Goal: Task Accomplishment & Management: Complete application form

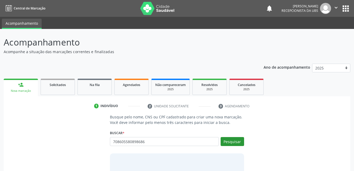
type input "708605580898686"
click at [229, 139] on button "Pesquisar" at bounding box center [231, 141] width 23 height 9
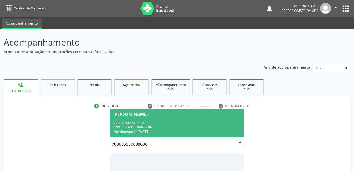
click at [168, 127] on div "CNS: 708 6055 8089 8686" at bounding box center [176, 127] width 127 height 4
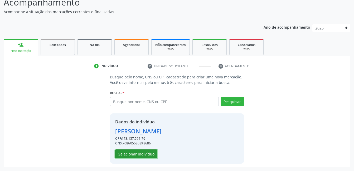
click at [152, 151] on button "Selecionar indivíduo" at bounding box center [136, 154] width 42 height 9
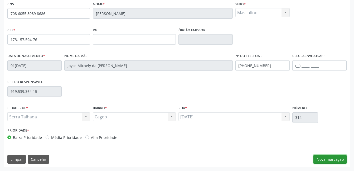
click at [320, 157] on button "Nova marcação" at bounding box center [329, 159] width 33 height 9
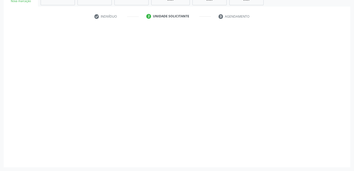
scroll to position [90, 0]
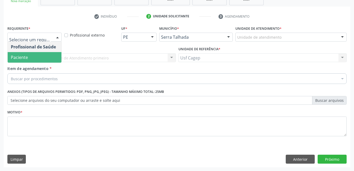
click at [27, 59] on span "Paciente" at bounding box center [19, 57] width 17 height 6
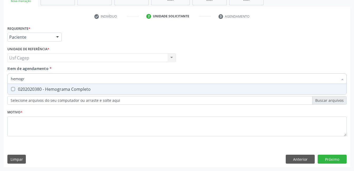
type input "hemogra"
click at [28, 87] on div "0202020380 - Hemograma Completo" at bounding box center [177, 89] width 332 height 4
checkbox Completo "true"
click at [83, 76] on input "hemogra" at bounding box center [174, 78] width 327 height 11
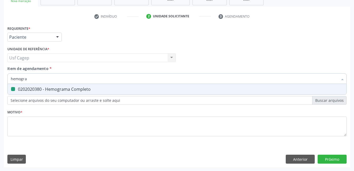
type input "u"
checkbox Completo "false"
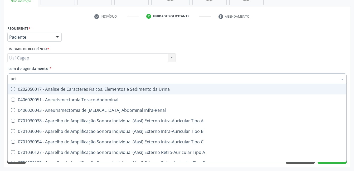
type input "urin"
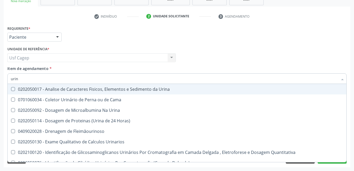
click at [86, 91] on div "0202050017 - Analise de Caracteres Fisicos, Elementos e Sedimento da Urina" at bounding box center [177, 89] width 332 height 4
checkbox Urina "true"
click at [88, 73] on div "Item de agendamento * urin Desfazer seleção 0202050017 - Analise de Caracteres …" at bounding box center [176, 74] width 339 height 17
checkbox Cama "true"
checkbox Urina "true"
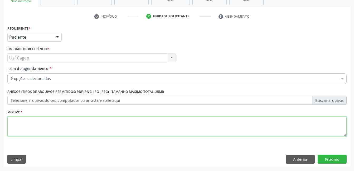
click at [81, 119] on textarea at bounding box center [176, 127] width 339 height 20
type textarea "."
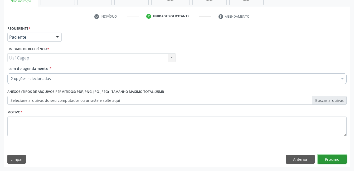
click at [328, 161] on button "Próximo" at bounding box center [331, 159] width 29 height 9
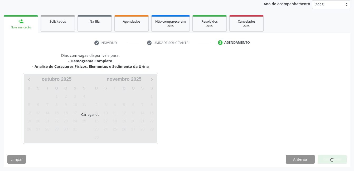
scroll to position [63, 0]
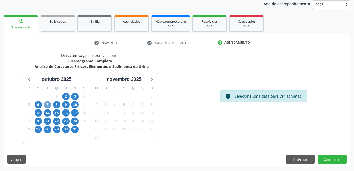
click at [44, 106] on span "7" at bounding box center [47, 104] width 7 height 7
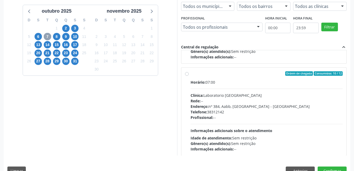
scroll to position [83, 0]
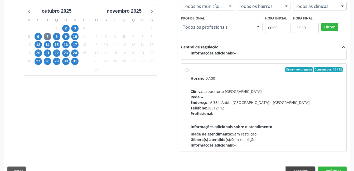
click at [295, 167] on button "Anterior" at bounding box center [299, 171] width 29 height 9
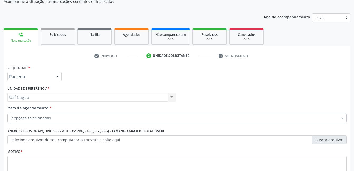
scroll to position [0, 0]
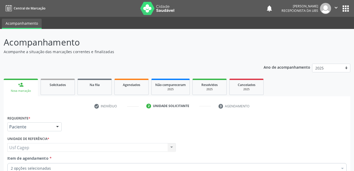
click at [305, 9] on span "Recepcionista da UBS" at bounding box center [299, 10] width 37 height 4
click at [335, 7] on icon "" at bounding box center [336, 8] width 6 height 6
click at [327, 21] on link "Configurações" at bounding box center [322, 20] width 36 height 7
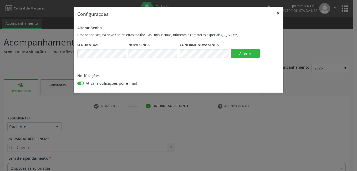
click at [276, 15] on button "×" at bounding box center [278, 13] width 11 height 13
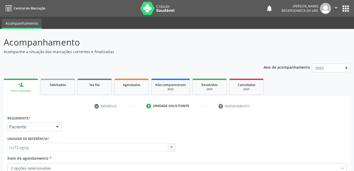
click at [344, 11] on button "apps" at bounding box center [345, 8] width 9 height 9
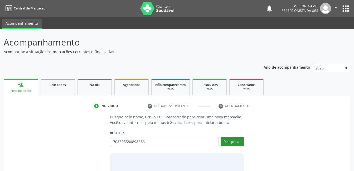
type input "708605580898686"
click at [234, 146] on button "Pesquisar" at bounding box center [231, 141] width 23 height 9
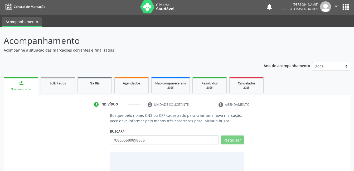
scroll to position [32, 0]
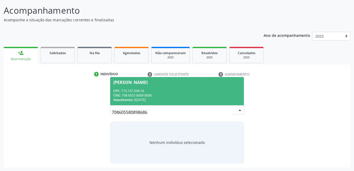
click at [201, 98] on div "Nascimento: 01/07/2020" at bounding box center [176, 100] width 127 height 4
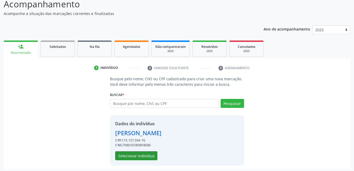
scroll to position [40, 0]
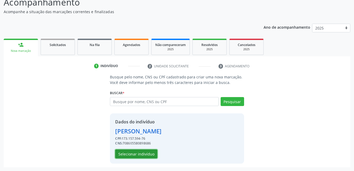
click at [136, 155] on button "Selecionar indivíduo" at bounding box center [136, 154] width 42 height 9
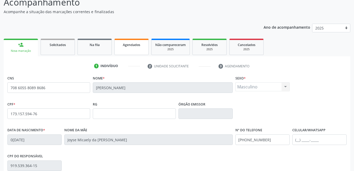
click at [134, 50] on link "Agendados" at bounding box center [131, 47] width 34 height 16
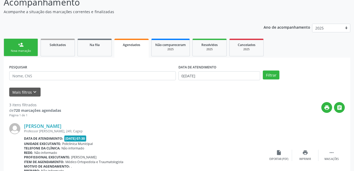
click at [30, 83] on div "PESQUISAR" at bounding box center [92, 73] width 169 height 21
click at [30, 50] on div "Nova marcação" at bounding box center [21, 51] width 26 height 4
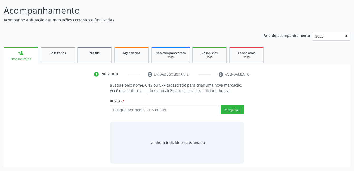
scroll to position [32, 0]
click at [173, 108] on input "text" at bounding box center [164, 109] width 108 height 9
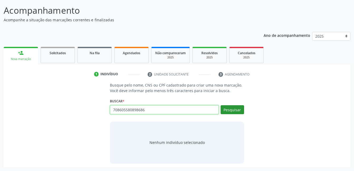
type input "708605580898686"
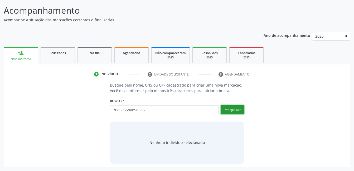
click at [234, 109] on button "Pesquisar" at bounding box center [231, 109] width 23 height 9
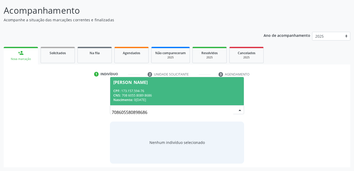
click at [136, 95] on div "CNS: 708 6055 8089 8686" at bounding box center [176, 95] width 127 height 4
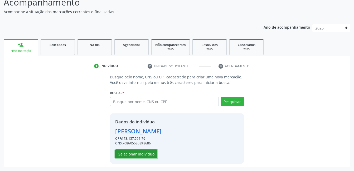
click at [147, 151] on button "Selecionar indivíduo" at bounding box center [136, 154] width 42 height 9
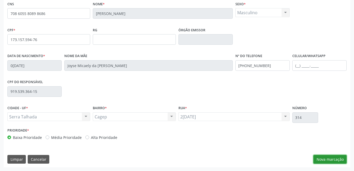
click at [320, 160] on button "Nova marcação" at bounding box center [329, 159] width 33 height 9
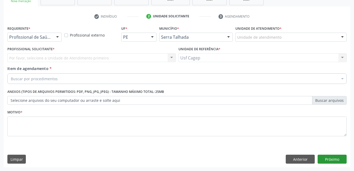
scroll to position [90, 0]
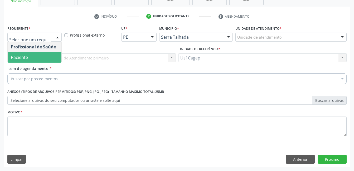
drag, startPoint x: 47, startPoint y: 56, endPoint x: 52, endPoint y: 75, distance: 20.0
click at [47, 56] on span "Paciente" at bounding box center [35, 57] width 54 height 11
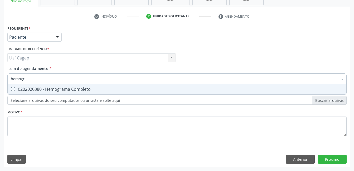
type input "hemogra"
drag, startPoint x: 52, startPoint y: 94, endPoint x: 53, endPoint y: 81, distance: 12.6
click at [53, 92] on span "0202020380 - Hemograma Completo" at bounding box center [177, 89] width 338 height 11
checkbox Completo "true"
click at [53, 81] on input "hemogra" at bounding box center [174, 78] width 327 height 11
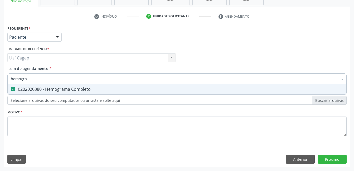
click at [53, 81] on input "hemogra" at bounding box center [174, 78] width 327 height 11
type input "uri"
checkbox Completo "false"
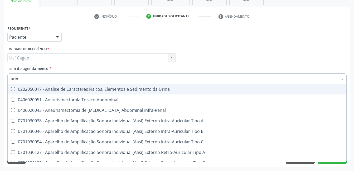
type input "urina"
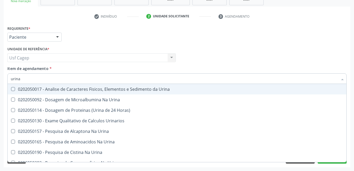
drag, startPoint x: 59, startPoint y: 90, endPoint x: 66, endPoint y: 77, distance: 15.0
click at [60, 88] on div "0202050017 - Analise de Caracteres Fisicos, Elementos e Sedimento da Urina" at bounding box center [177, 89] width 332 height 4
checkbox Urina "true"
click at [66, 71] on div "Item de agendamento * urina Desfazer seleção 0202050017 - Analise de Caracteres…" at bounding box center [176, 74] width 339 height 17
checkbox Urina "true"
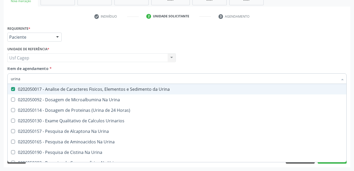
checkbox Horas\) "true"
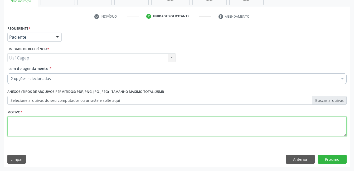
click at [91, 122] on textarea at bounding box center [176, 127] width 339 height 20
type textarea "."
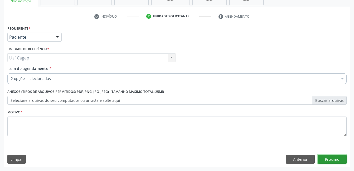
click at [322, 157] on button "Próximo" at bounding box center [331, 159] width 29 height 9
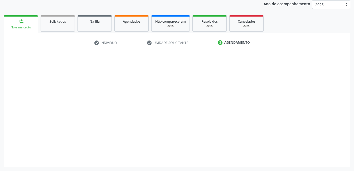
scroll to position [63, 0]
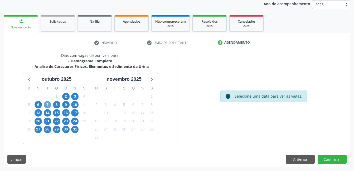
click at [44, 104] on span "7" at bounding box center [47, 104] width 7 height 7
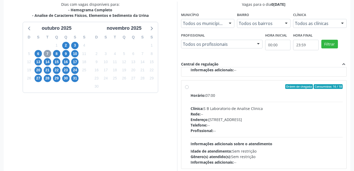
scroll to position [143, 0]
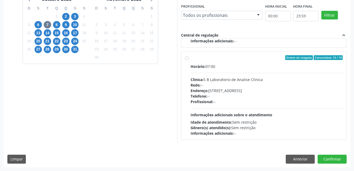
click at [257, 105] on div "Horário: 07:00 Clínica: S B Laboratorio de Analise Clinica Rede: -- Endereço: C…" at bounding box center [266, 100] width 152 height 72
click at [188, 60] on input "Ordem de chegada Consumidos: 16 / 18 Horário: 07:00 Clínica: S B Laboratorio de…" at bounding box center [187, 57] width 4 height 5
radio input "true"
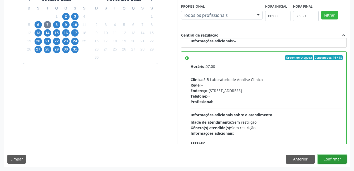
click at [329, 160] on button "Confirmar" at bounding box center [331, 159] width 29 height 9
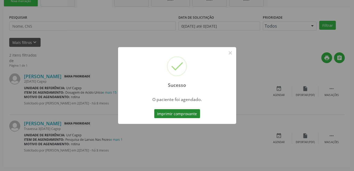
scroll to position [3, 0]
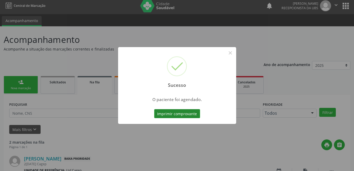
click at [176, 111] on button "Imprimir comprovante" at bounding box center [177, 113] width 46 height 9
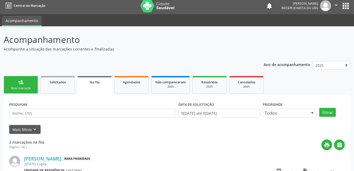
click at [175, 130] on div "Mais filtros keyboard_arrow_down" at bounding box center [177, 129] width 338 height 9
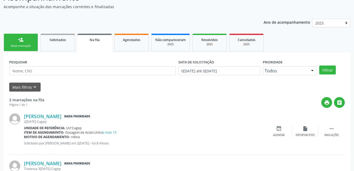
scroll to position [6, 0]
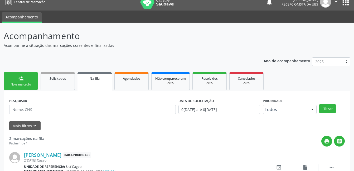
click at [117, 59] on div "Ano de acompanhamento 2025 2024 person_add Nova marcação Solicitados Na fila Ag…" at bounding box center [177, 150] width 346 height 193
click at [20, 84] on div "Nova marcação" at bounding box center [21, 85] width 26 height 4
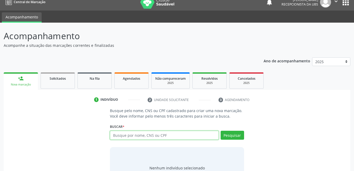
click at [132, 137] on input "text" at bounding box center [164, 135] width 108 height 9
type input "12619352410"
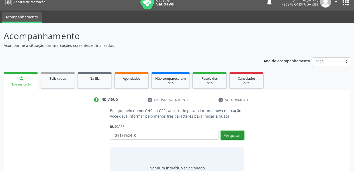
click at [233, 135] on button "Pesquisar" at bounding box center [231, 135] width 23 height 9
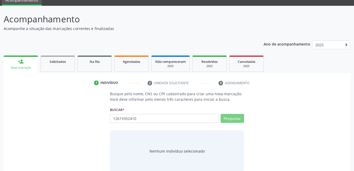
scroll to position [32, 0]
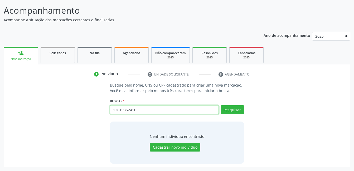
click at [153, 111] on input "12619352410" at bounding box center [164, 109] width 108 height 9
paste input "898004139940575"
type input "898004139940575"
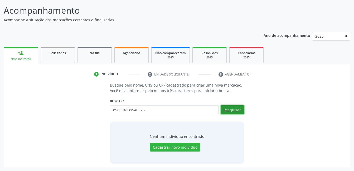
click at [230, 108] on button "Pesquisar" at bounding box center [231, 109] width 23 height 9
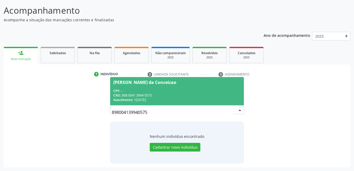
click at [171, 95] on div "CNS: 898 0041 3994 0575" at bounding box center [176, 95] width 127 height 4
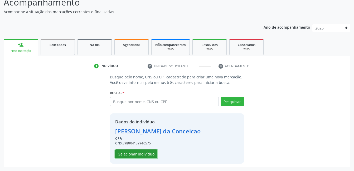
click at [144, 154] on button "Selecionar indivíduo" at bounding box center [136, 154] width 42 height 9
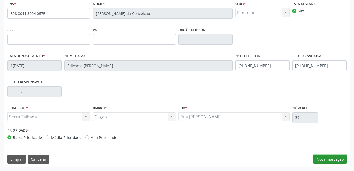
click at [333, 156] on button "Nova marcação" at bounding box center [329, 159] width 33 height 9
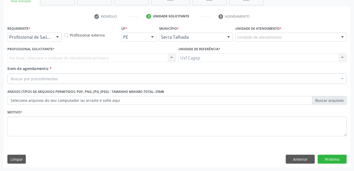
scroll to position [90, 0]
click at [54, 38] on div at bounding box center [57, 37] width 8 height 9
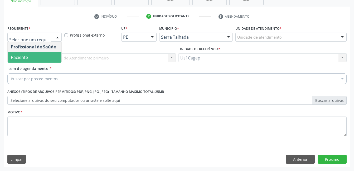
drag, startPoint x: 56, startPoint y: 52, endPoint x: 58, endPoint y: 64, distance: 12.3
click at [56, 52] on span "Paciente" at bounding box center [35, 57] width 54 height 11
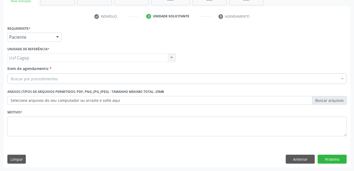
click at [61, 76] on div "Buscar por procedimentos" at bounding box center [176, 78] width 339 height 11
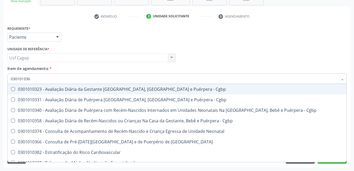
type input "0301010366"
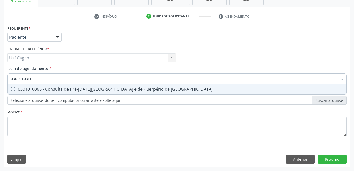
click at [62, 90] on div "0301010366 - Consulta de Pré-Natal de Gestante e de Puerpério de Alto Risco" at bounding box center [177, 89] width 332 height 4
checkbox Risco "true"
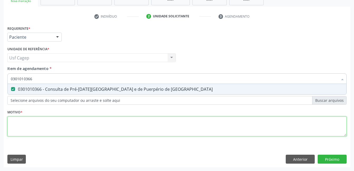
click at [81, 126] on div "Requerente * Paciente Profissional de Saúde Paciente Nenhum resultado encontrad…" at bounding box center [176, 83] width 339 height 119
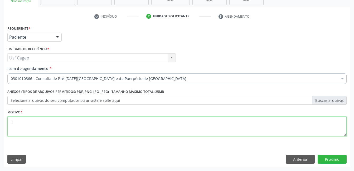
type textarea "."
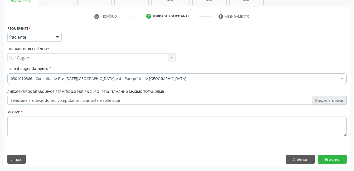
click at [327, 154] on div "Requerente * Paciente Profissional de Saúde Paciente Nenhum resultado encontrad…" at bounding box center [177, 95] width 346 height 143
click at [327, 159] on button "Próximo" at bounding box center [331, 159] width 29 height 9
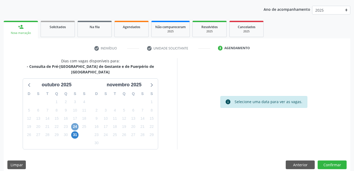
click at [75, 123] on span "24" at bounding box center [74, 126] width 7 height 7
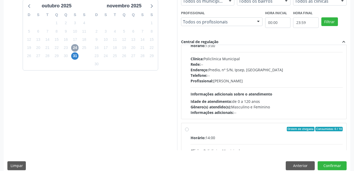
scroll to position [53, 0]
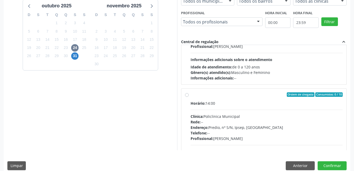
click at [275, 62] on div "Horário: 13:00 Clínica: Policlinica Municipal Rede: -- Endereço: Predio, nº S/N…" at bounding box center [266, 44] width 152 height 72
click at [188, 5] on input "Ordem de chegada Consumidos: 10 / 15 Horário: 13:00 Clínica: Policlinica Munici…" at bounding box center [187, 2] width 4 height 5
radio input "true"
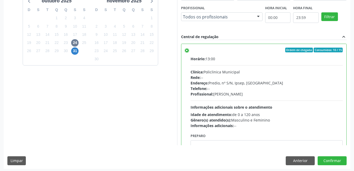
scroll to position [143, 0]
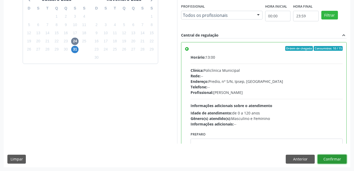
click at [333, 161] on button "Confirmar" at bounding box center [331, 159] width 29 height 9
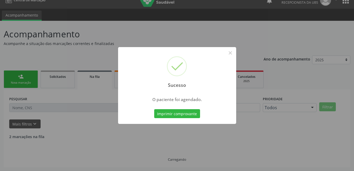
scroll to position [3, 0]
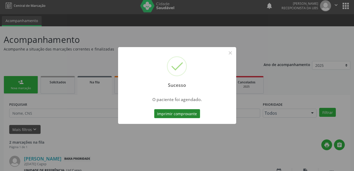
click at [177, 112] on button "Imprimir comprovante" at bounding box center [177, 113] width 46 height 9
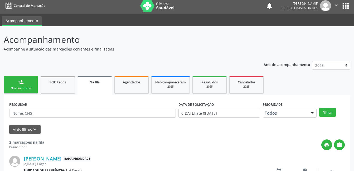
drag, startPoint x: 31, startPoint y: 90, endPoint x: 7, endPoint y: 93, distance: 24.8
click at [31, 90] on div "Nova marcação" at bounding box center [21, 88] width 26 height 4
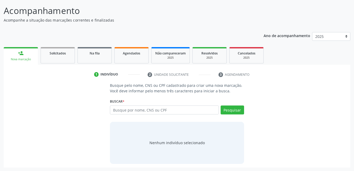
scroll to position [32, 0]
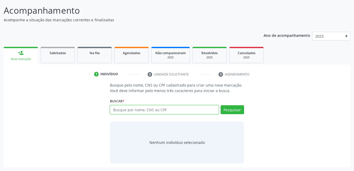
click at [135, 110] on input "text" at bounding box center [164, 109] width 108 height 9
type input "07867536418"
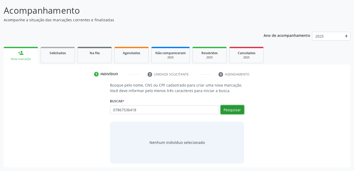
click at [232, 112] on button "Pesquisar" at bounding box center [231, 109] width 23 height 9
type input "07867536418"
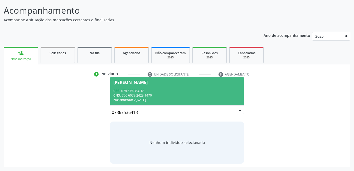
click at [178, 87] on span "Devaci Lopes da Silva Campos CPF: 078.675.364-18 CNS: 700 6079 2423 1470 Nascim…" at bounding box center [176, 91] width 133 height 28
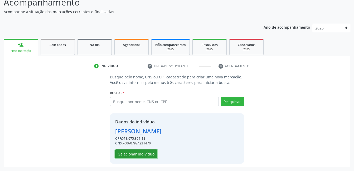
click at [140, 154] on button "Selecionar indivíduo" at bounding box center [136, 154] width 42 height 9
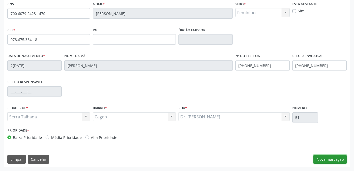
click at [329, 157] on button "Nova marcação" at bounding box center [329, 159] width 33 height 9
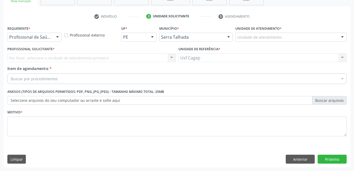
scroll to position [90, 0]
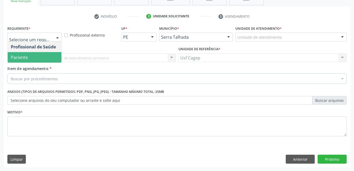
click at [37, 58] on span "Paciente" at bounding box center [35, 57] width 54 height 11
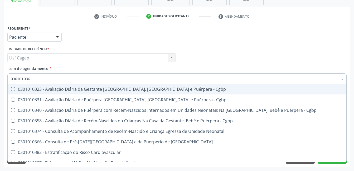
type input "0301010366"
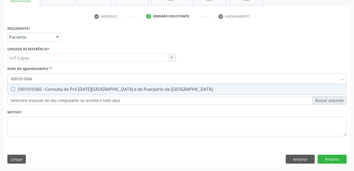
click at [54, 90] on div "0301010366 - Consulta de Pré-Natal de Gestante e de Puerpério de Alto Risco" at bounding box center [177, 89] width 332 height 4
checkbox Risco "true"
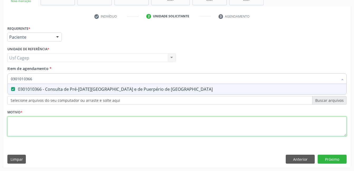
click at [64, 130] on div "Requerente * Paciente Profissional de Saúde Paciente Nenhum resultado encontrad…" at bounding box center [176, 83] width 339 height 119
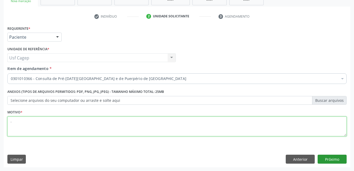
type textarea "."
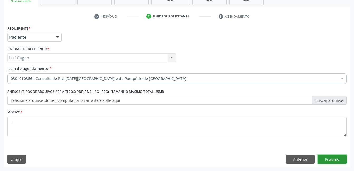
click at [327, 163] on button "Próximo" at bounding box center [331, 159] width 29 height 9
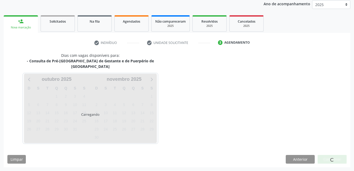
scroll to position [58, 0]
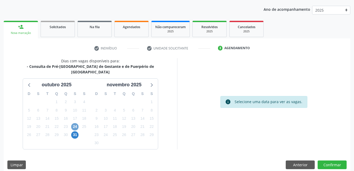
click at [77, 123] on span "24" at bounding box center [74, 126] width 7 height 7
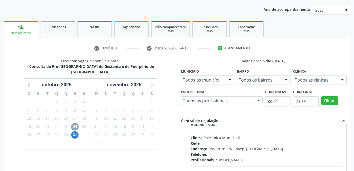
scroll to position [53, 0]
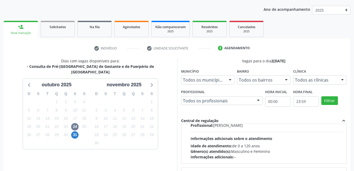
click at [281, 136] on div "Horário: 13:00 Clínica: Policlinica Municipal Rede: -- Endereço: Predio, nº S/N…" at bounding box center [266, 123] width 152 height 72
click at [188, 84] on input "Ordem de chegada Consumidos: 11 / 15 Horário: 13:00 Clínica: Policlinica Munici…" at bounding box center [187, 81] width 4 height 5
radio input "true"
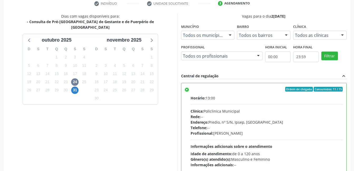
scroll to position [143, 0]
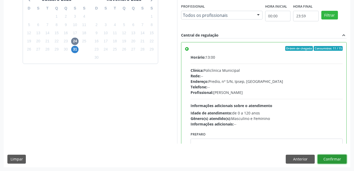
click at [335, 159] on button "Confirmar" at bounding box center [331, 159] width 29 height 9
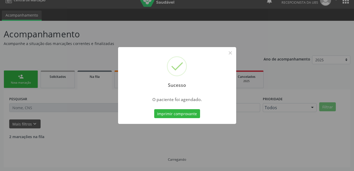
scroll to position [3, 0]
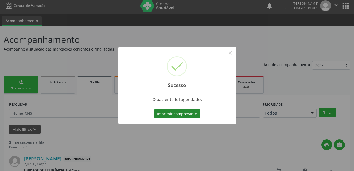
click at [175, 113] on button "Imprimir comprovante" at bounding box center [177, 113] width 46 height 9
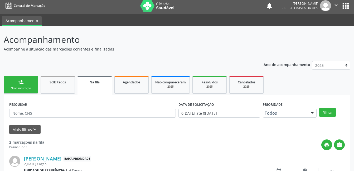
scroll to position [85, 0]
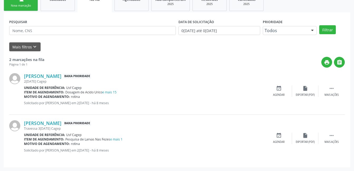
drag, startPoint x: 25, startPoint y: 12, endPoint x: 24, endPoint y: 8, distance: 3.7
click at [25, 11] on ul "person_add Nova marcação Solicitados Na fila Agendados Não compareceram 2025 Re…" at bounding box center [177, 2] width 346 height 20
click at [24, 7] on div "Nova marcação" at bounding box center [21, 6] width 26 height 4
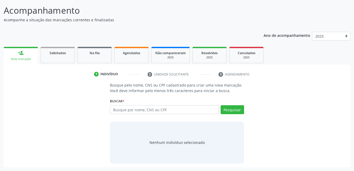
scroll to position [32, 0]
click at [177, 110] on input "text" at bounding box center [164, 109] width 108 height 9
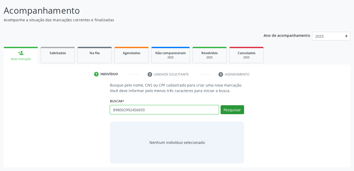
type input "898002992456693"
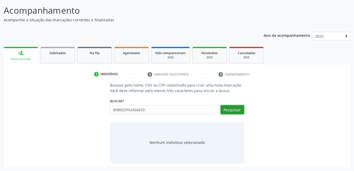
click at [234, 111] on button "Pesquisar" at bounding box center [231, 109] width 23 height 9
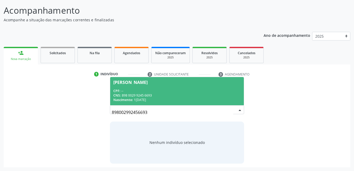
click at [185, 98] on div "Nascimento: 19/07/1979" at bounding box center [176, 100] width 127 height 4
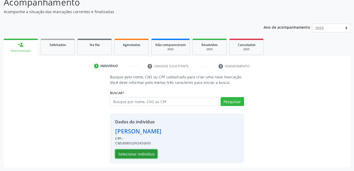
click at [149, 155] on button "Selecionar indivíduo" at bounding box center [136, 154] width 42 height 9
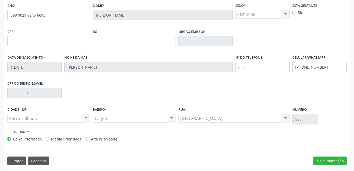
scroll to position [114, 0]
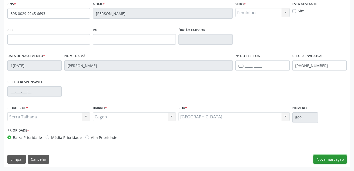
click at [327, 161] on button "Nova marcação" at bounding box center [329, 159] width 33 height 9
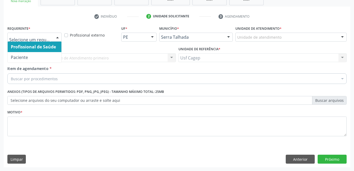
drag, startPoint x: 50, startPoint y: 34, endPoint x: 51, endPoint y: 42, distance: 8.5
click at [50, 34] on div at bounding box center [34, 37] width 54 height 9
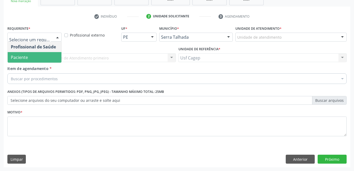
click at [49, 56] on span "Paciente" at bounding box center [35, 57] width 54 height 11
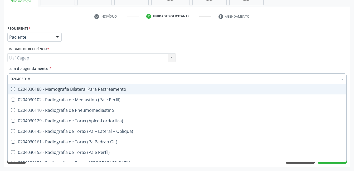
type input "0204030188"
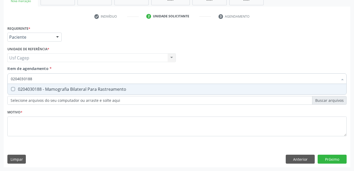
click at [58, 87] on div "0204030188 - Mamografia Bilateral Para Rastreamento" at bounding box center [177, 89] width 332 height 4
checkbox Rastreamento "true"
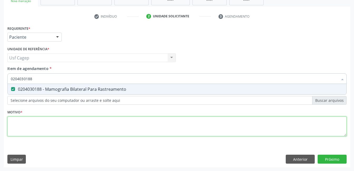
click at [68, 130] on div "Requerente * Paciente Profissional de Saúde Paciente Nenhum resultado encontrad…" at bounding box center [176, 83] width 339 height 119
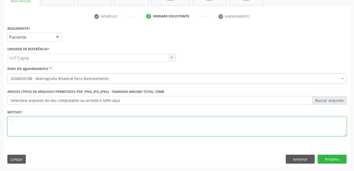
type textarea "."
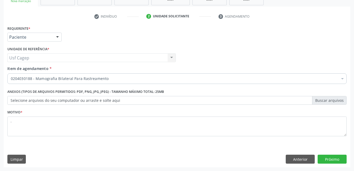
click at [324, 153] on div "Requerente * Paciente Profissional de Saúde Paciente Nenhum resultado encontrad…" at bounding box center [177, 95] width 346 height 143
click at [325, 155] on button "Próximo" at bounding box center [331, 159] width 29 height 9
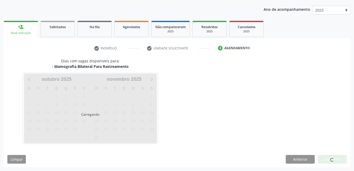
scroll to position [58, 0]
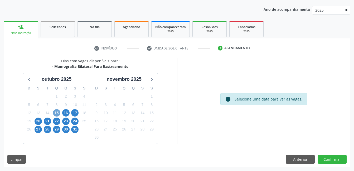
click at [58, 113] on span "15" at bounding box center [56, 112] width 7 height 7
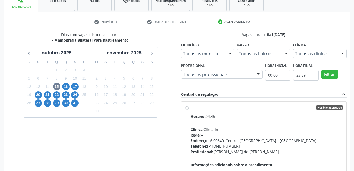
click at [225, 140] on div "Endereço: nº 00640, Centro, [GEOGRAPHIC_DATA] - [GEOGRAPHIC_DATA]" at bounding box center [266, 141] width 152 height 6
click at [188, 110] on input "Horário agendado Horário: 04:45 Clínica: Climatin Rede: -- Endereço: nº 00640, …" at bounding box center [187, 107] width 4 height 5
radio input "true"
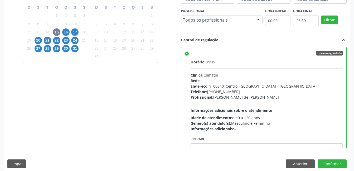
scroll to position [143, 0]
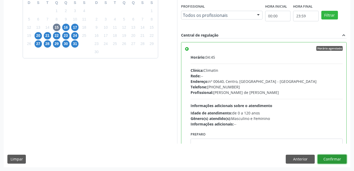
click at [337, 162] on button "Confirmar" at bounding box center [331, 159] width 29 height 9
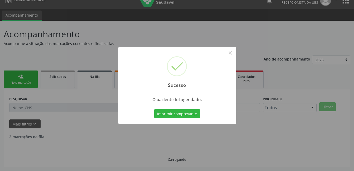
scroll to position [3, 0]
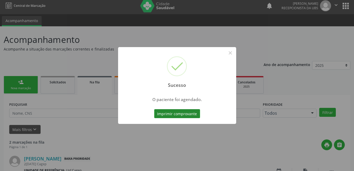
click at [182, 113] on button "Imprimir comprovante" at bounding box center [177, 113] width 46 height 9
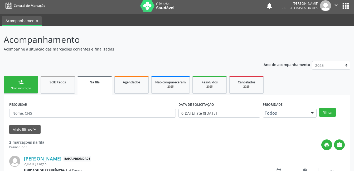
click at [19, 86] on link "person_add Nova marcação" at bounding box center [21, 85] width 34 height 18
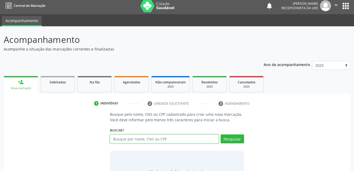
click at [140, 135] on input "text" at bounding box center [164, 139] width 108 height 9
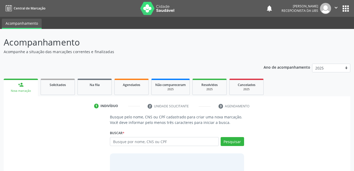
scroll to position [3, 0]
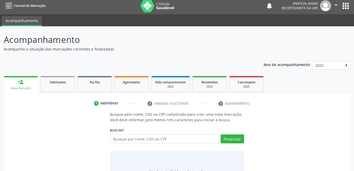
click at [130, 142] on input "text" at bounding box center [164, 139] width 108 height 9
type input "709002811116212"
click at [237, 141] on button "Pesquisar" at bounding box center [231, 139] width 23 height 9
type input "709002811116212"
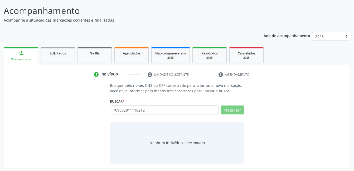
scroll to position [32, 0]
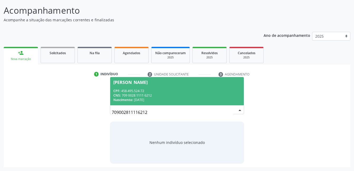
click at [175, 84] on span "[PERSON_NAME] CPF: 458.495.524-72 CNS: 709 0028 1111 6212 Nascimento: 2[DATE]" at bounding box center [176, 91] width 133 height 28
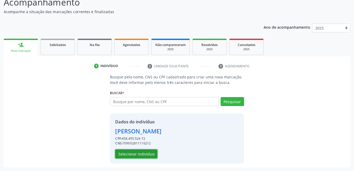
click at [152, 152] on button "Selecionar indivíduo" at bounding box center [136, 154] width 42 height 9
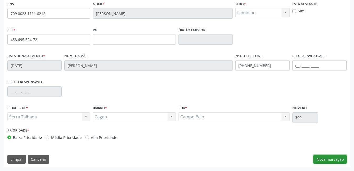
click at [326, 156] on button "Nova marcação" at bounding box center [329, 159] width 33 height 9
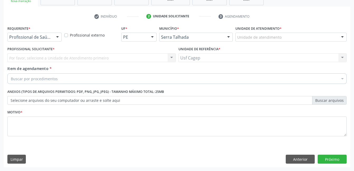
scroll to position [90, 0]
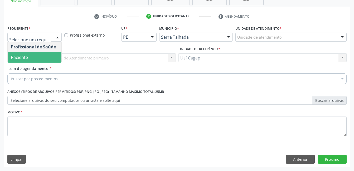
click at [45, 54] on span "Paciente" at bounding box center [35, 57] width 54 height 11
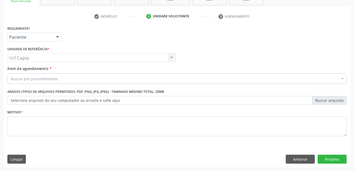
drag, startPoint x: 58, startPoint y: 82, endPoint x: 59, endPoint y: 78, distance: 4.0
click at [58, 82] on div "Buscar por procedimentos" at bounding box center [176, 78] width 339 height 11
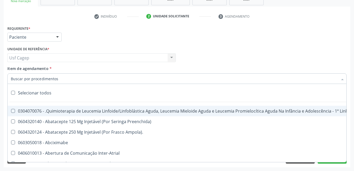
click at [59, 78] on input "Item de agendamento *" at bounding box center [174, 78] width 327 height 11
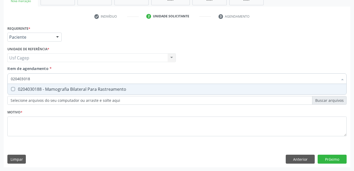
type input "0204030188"
drag, startPoint x: 73, startPoint y: 90, endPoint x: 75, endPoint y: 101, distance: 10.9
click at [74, 93] on span "0204030188 - Mamografia Bilateral Para Rastreamento" at bounding box center [177, 89] width 338 height 11
checkbox Rastreamento "true"
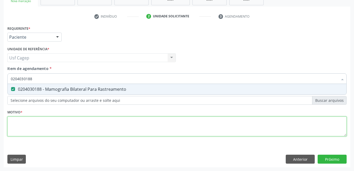
click at [80, 122] on div "Requerente * Paciente Profissional de Saúde Paciente Nenhum resultado encontrad…" at bounding box center [176, 83] width 339 height 119
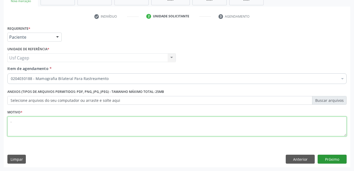
type textarea "."
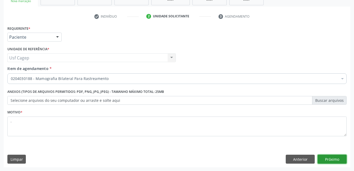
click at [333, 161] on button "Próximo" at bounding box center [331, 159] width 29 height 9
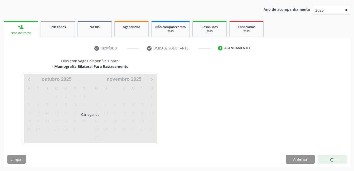
scroll to position [58, 0]
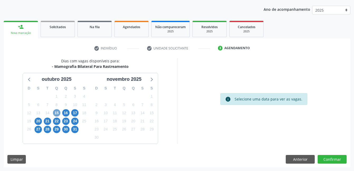
click at [55, 113] on span "15" at bounding box center [56, 112] width 7 height 7
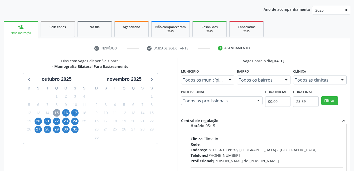
scroll to position [26, 0]
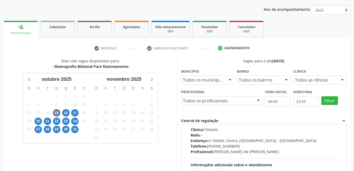
drag, startPoint x: 237, startPoint y: 140, endPoint x: 241, endPoint y: 138, distance: 4.5
click at [240, 139] on div "Endereço: nº 00640, Centro, [GEOGRAPHIC_DATA] - [GEOGRAPHIC_DATA]" at bounding box center [266, 141] width 152 height 6
radio input "true"
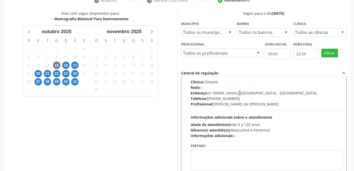
scroll to position [143, 0]
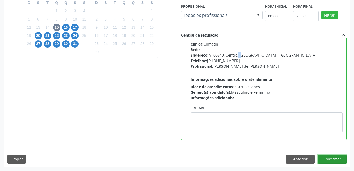
click at [345, 156] on button "Confirmar" at bounding box center [331, 159] width 29 height 9
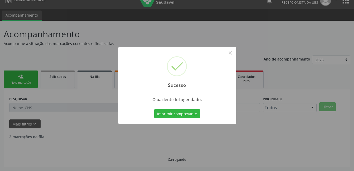
scroll to position [3, 0]
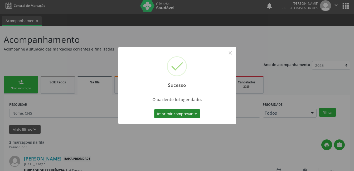
click at [196, 113] on button "Imprimir comprovante" at bounding box center [177, 113] width 46 height 9
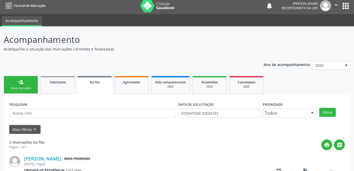
click at [24, 83] on link "person_add Nova marcação" at bounding box center [21, 85] width 34 height 18
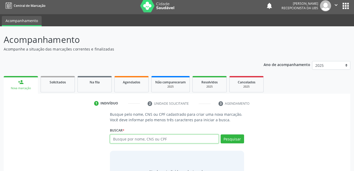
click at [133, 139] on input "text" at bounding box center [164, 139] width 108 height 9
type input "700007947306707"
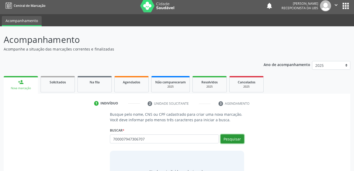
click at [226, 140] on button "Pesquisar" at bounding box center [231, 139] width 23 height 9
type input "700007947306707"
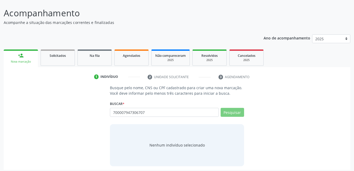
scroll to position [32, 0]
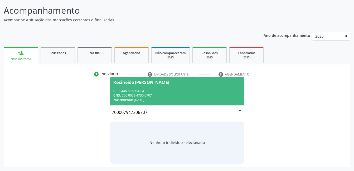
click at [162, 103] on span "Rosineide [PERSON_NAME] CPF: 446.681.984-04 CNS: 700 0079 4730 6707 Nascimento:…" at bounding box center [176, 91] width 133 height 28
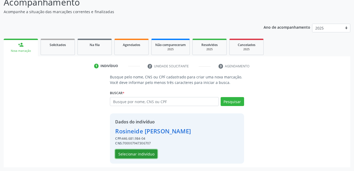
click at [147, 150] on button "Selecionar indivíduo" at bounding box center [136, 154] width 42 height 9
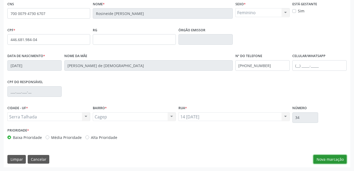
click at [326, 157] on button "Nova marcação" at bounding box center [329, 159] width 33 height 9
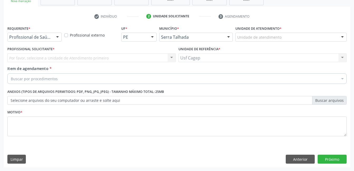
scroll to position [90, 0]
click at [53, 41] on div "Profissional de Saúde" at bounding box center [34, 37] width 54 height 9
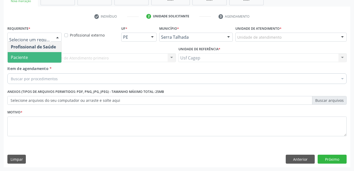
click at [51, 52] on span "Paciente" at bounding box center [35, 57] width 54 height 11
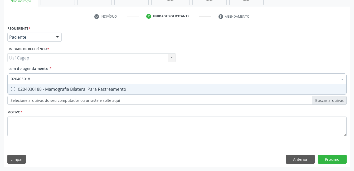
type input "0204030188"
drag, startPoint x: 61, startPoint y: 85, endPoint x: 64, endPoint y: 98, distance: 13.6
click at [61, 85] on span "0204030188 - Mamografia Bilateral Para Rastreamento" at bounding box center [177, 89] width 338 height 11
checkbox Rastreamento "true"
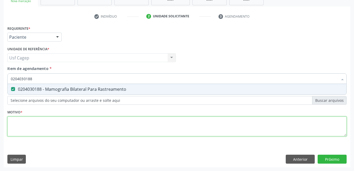
click at [69, 122] on div "Requerente * Paciente Profissional de Saúde Paciente Nenhum resultado encontrad…" at bounding box center [176, 83] width 339 height 119
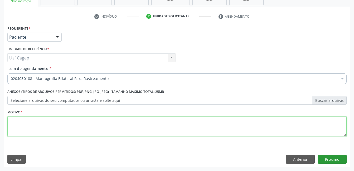
type textarea "."
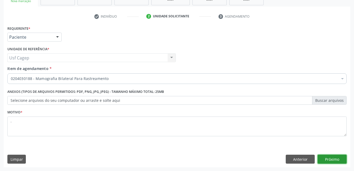
click at [328, 158] on button "Próximo" at bounding box center [331, 159] width 29 height 9
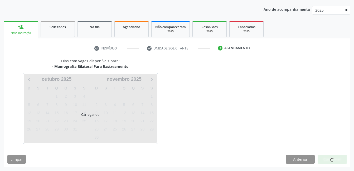
scroll to position [58, 0]
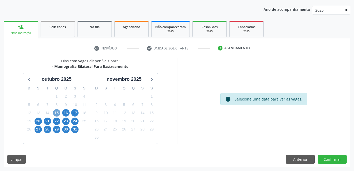
click at [59, 115] on div "15" at bounding box center [56, 113] width 7 height 8
click at [59, 111] on span "15" at bounding box center [56, 112] width 7 height 7
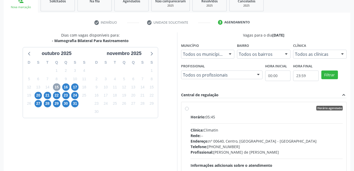
scroll to position [111, 0]
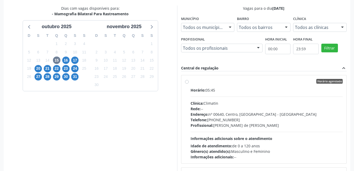
click at [286, 132] on div "Horário: 05:45 Clínica: Climatin Rede: -- Endereço: nº 00640, [GEOGRAPHIC_DATA]…" at bounding box center [266, 123] width 152 height 72
click at [188, 84] on input "Horário agendado Horário: 05:45 Clínica: Climatin Rede: -- Endereço: nº 00640, …" at bounding box center [187, 81] width 4 height 5
radio input "true"
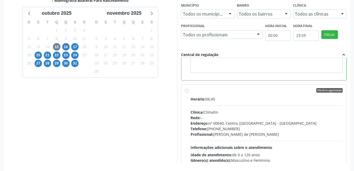
scroll to position [143, 0]
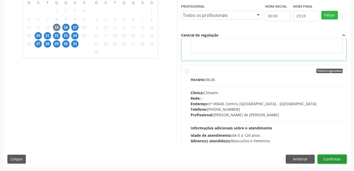
click at [333, 161] on button "Confirmar" at bounding box center [331, 159] width 29 height 9
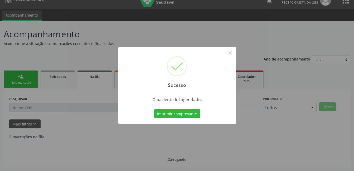
scroll to position [3, 0]
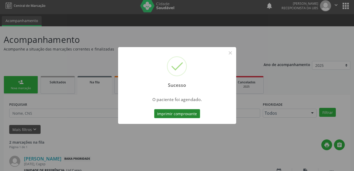
click at [176, 112] on button "Imprimir comprovante" at bounding box center [177, 113] width 46 height 9
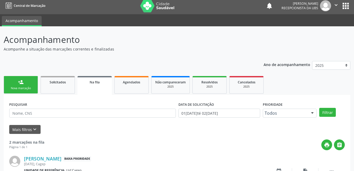
click at [30, 86] on div "Nova marcação" at bounding box center [21, 88] width 26 height 4
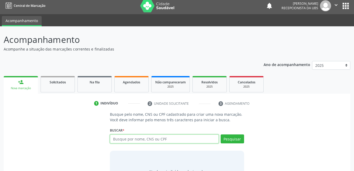
click at [132, 140] on input "text" at bounding box center [164, 139] width 108 height 9
type input "898003900722856"
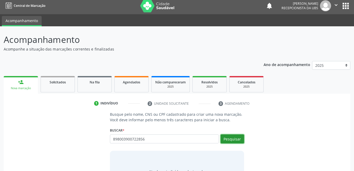
click at [234, 139] on button "Pesquisar" at bounding box center [231, 139] width 23 height 9
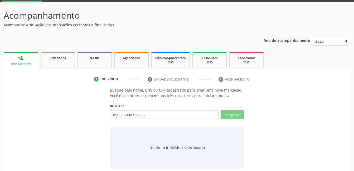
scroll to position [32, 0]
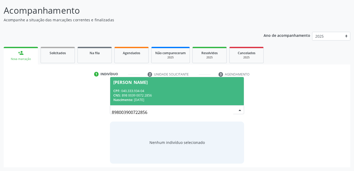
click at [195, 95] on div "CNS: 898 0039 0072 2856" at bounding box center [176, 95] width 127 height 4
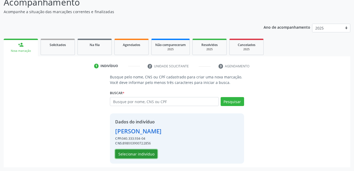
click at [151, 156] on button "Selecionar indivíduo" at bounding box center [136, 154] width 42 height 9
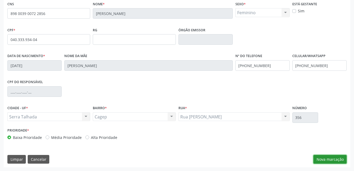
click at [324, 159] on button "Nova marcação" at bounding box center [329, 159] width 33 height 9
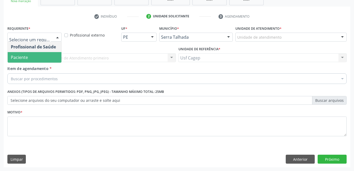
click at [45, 56] on span "Paciente" at bounding box center [35, 57] width 54 height 11
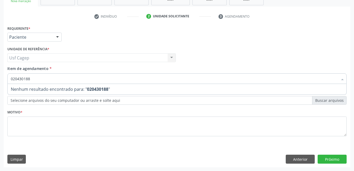
click at [53, 80] on input "020430188" at bounding box center [174, 78] width 327 height 11
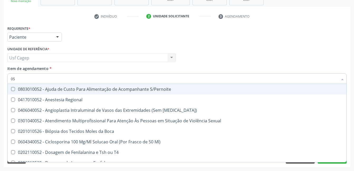
type input "0"
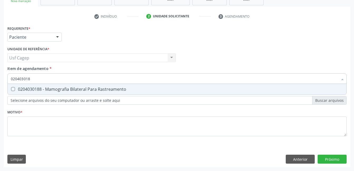
type input "0204030188"
click at [76, 86] on span "0204030188 - Mamografia Bilateral Para Rastreamento" at bounding box center [177, 89] width 338 height 11
checkbox Rastreamento "true"
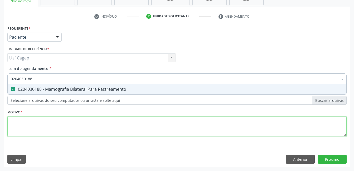
click at [85, 124] on div "Requerente * Paciente Profissional de Saúde Paciente Nenhum resultado encontrad…" at bounding box center [176, 83] width 339 height 119
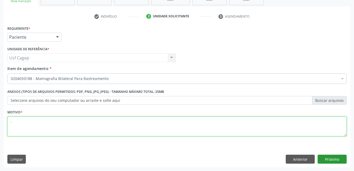
type textarea "."
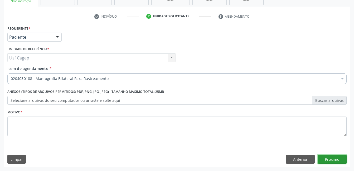
click at [326, 162] on button "Próximo" at bounding box center [331, 159] width 29 height 9
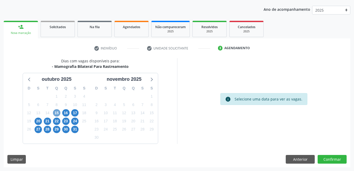
click at [56, 114] on span "15" at bounding box center [56, 112] width 7 height 7
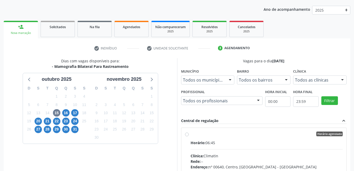
click at [281, 134] on div "Horário agendado" at bounding box center [266, 134] width 152 height 5
click at [188, 134] on input "Horário agendado Horário: 06:45 Clínica: Climatin Rede: -- Endereço: nº 00640, …" at bounding box center [187, 134] width 4 height 5
radio input "true"
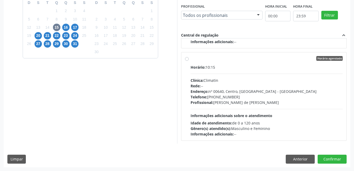
scroll to position [580, 0]
click at [67, 28] on span "16" at bounding box center [65, 27] width 7 height 7
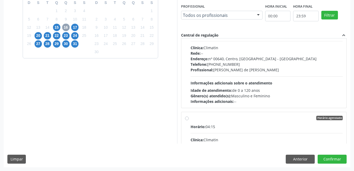
scroll to position [0, 0]
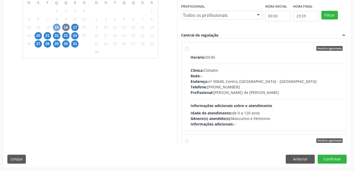
click at [54, 29] on span "15" at bounding box center [56, 27] width 7 height 7
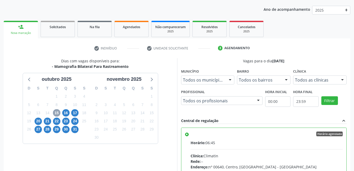
scroll to position [143, 0]
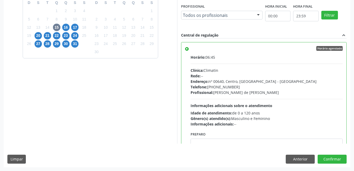
click at [226, 89] on div "Telefone: [PHONE_NUMBER]" at bounding box center [266, 87] width 152 height 6
click at [188, 51] on input "Horário agendado Horário: 06:45 Clínica: Climatin Rede: -- Endereço: nº 00640, …" at bounding box center [187, 48] width 4 height 5
click at [329, 156] on button "Confirmar" at bounding box center [331, 159] width 29 height 9
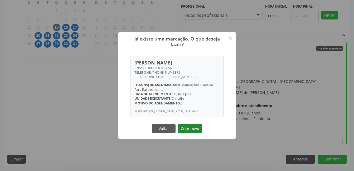
click at [195, 127] on button "Criar novo" at bounding box center [190, 128] width 24 height 9
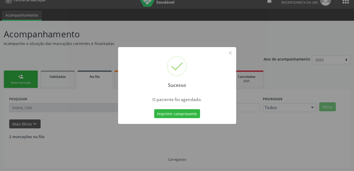
scroll to position [3, 0]
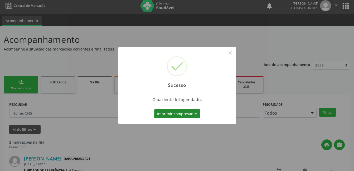
click at [176, 116] on button "Imprimir comprovante" at bounding box center [177, 113] width 46 height 9
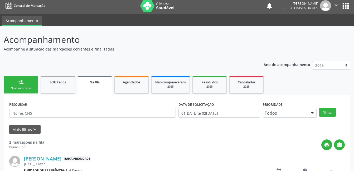
click at [27, 81] on link "person_add Nova marcação" at bounding box center [21, 85] width 34 height 18
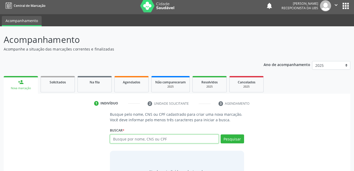
click at [134, 138] on input "text" at bounding box center [164, 139] width 108 height 9
type input "705804449210334"
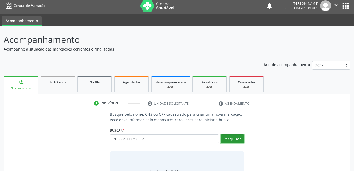
click at [238, 141] on button "Pesquisar" at bounding box center [231, 139] width 23 height 9
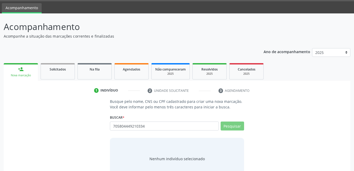
scroll to position [32, 0]
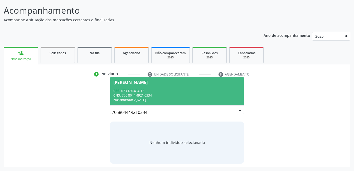
click at [144, 96] on div "CNS: 705 8044 4921 0334" at bounding box center [176, 95] width 127 height 4
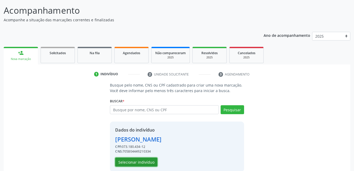
click at [137, 160] on button "Selecionar indivíduo" at bounding box center [136, 162] width 42 height 9
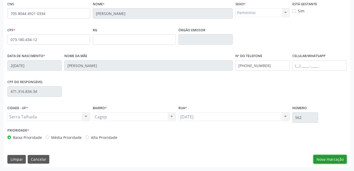
click at [321, 158] on button "Nova marcação" at bounding box center [329, 159] width 33 height 9
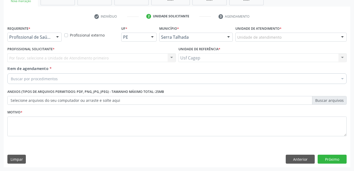
scroll to position [90, 0]
click at [54, 39] on div at bounding box center [57, 37] width 8 height 9
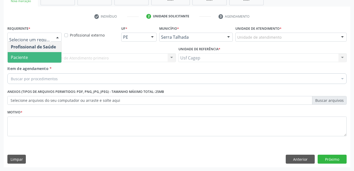
click at [54, 58] on span "Paciente" at bounding box center [35, 57] width 54 height 11
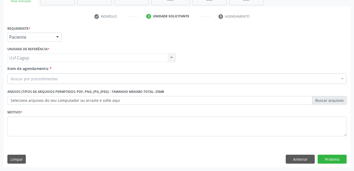
click at [58, 78] on div "Buscar por procedimentos" at bounding box center [176, 78] width 339 height 11
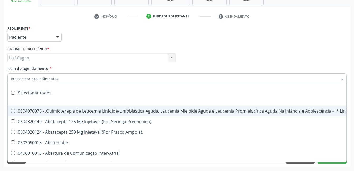
click at [58, 78] on input "Item de agendamento *" at bounding box center [174, 78] width 327 height 11
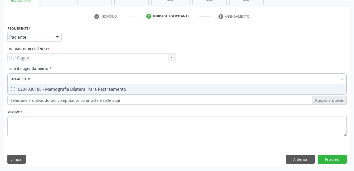
type input "0204030188"
click at [70, 91] on div "0204030188 - Mamografia Bilateral Para Rastreamento" at bounding box center [177, 89] width 332 height 4
checkbox Rastreamento "true"
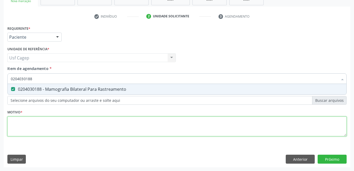
click at [92, 122] on div "Requerente * Paciente Profissional de Saúde Paciente Nenhum resultado encontrad…" at bounding box center [176, 83] width 339 height 119
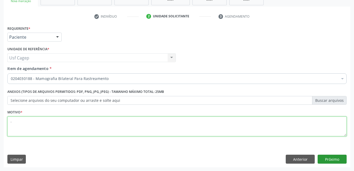
type textarea "."
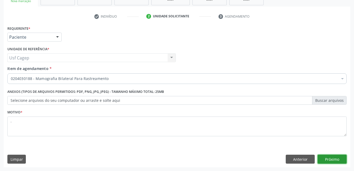
click at [326, 155] on button "Próximo" at bounding box center [331, 159] width 29 height 9
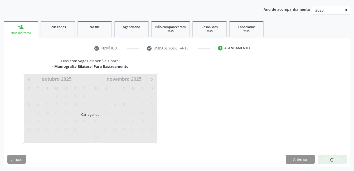
scroll to position [58, 0]
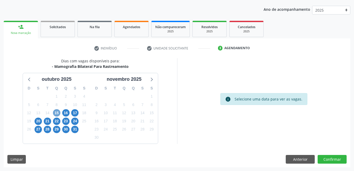
click at [54, 113] on span "15" at bounding box center [56, 112] width 7 height 7
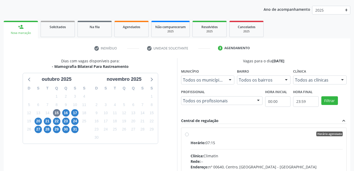
drag, startPoint x: 240, startPoint y: 145, endPoint x: 301, endPoint y: 99, distance: 76.8
click at [243, 143] on div "Horário: 07:15" at bounding box center [266, 143] width 152 height 6
click at [188, 136] on input "Horário agendado Horário: 07:15 Clínica: Climatin Rede: -- Endereço: nº 00640, …" at bounding box center [187, 134] width 4 height 5
radio input "true"
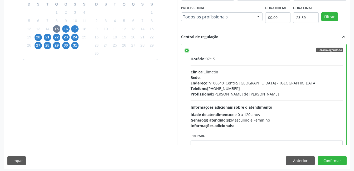
scroll to position [143, 0]
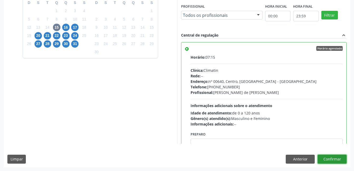
click at [337, 162] on button "Confirmar" at bounding box center [331, 159] width 29 height 9
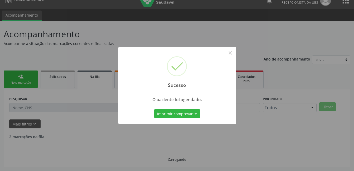
scroll to position [3, 0]
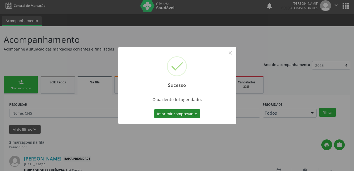
click at [178, 118] on button "Imprimir comprovante" at bounding box center [177, 113] width 46 height 9
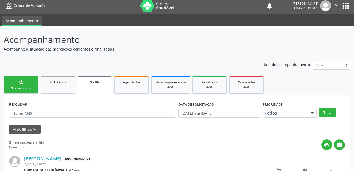
scroll to position [3, 0]
click at [22, 86] on link "person_add Nova marcação" at bounding box center [21, 85] width 34 height 18
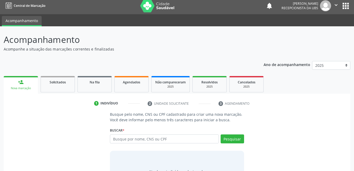
click at [22, 86] on link "person_add Nova marcação" at bounding box center [21, 85] width 34 height 18
click at [126, 143] on input "text" at bounding box center [164, 139] width 108 height 9
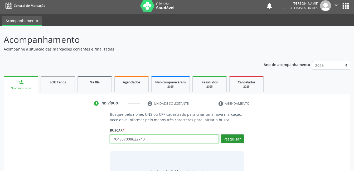
type input "704807008622740"
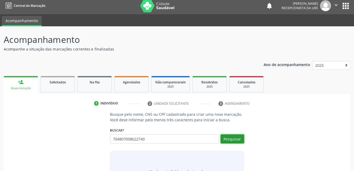
click at [232, 138] on button "Pesquisar" at bounding box center [231, 139] width 23 height 9
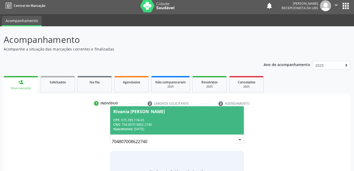
drag, startPoint x: 165, startPoint y: 125, endPoint x: 143, endPoint y: 152, distance: 34.9
click at [165, 125] on div "CNS: 704 8070 0862 2740" at bounding box center [176, 124] width 127 height 4
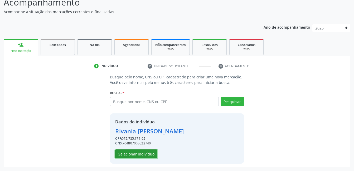
click at [141, 152] on button "Selecionar indivíduo" at bounding box center [136, 154] width 42 height 9
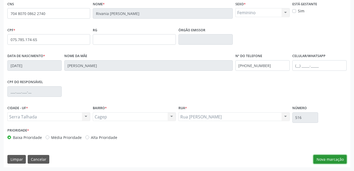
click at [322, 159] on button "Nova marcação" at bounding box center [329, 159] width 33 height 9
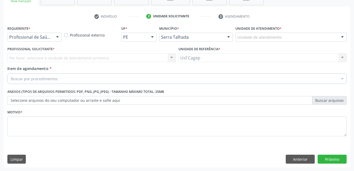
scroll to position [90, 0]
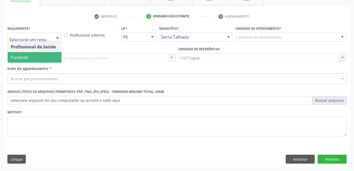
drag, startPoint x: 50, startPoint y: 54, endPoint x: 50, endPoint y: 80, distance: 25.3
click at [50, 55] on span "Paciente" at bounding box center [35, 57] width 54 height 11
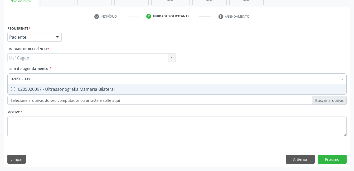
type input "0205020097"
drag, startPoint x: 51, startPoint y: 91, endPoint x: 62, endPoint y: 110, distance: 21.3
click at [52, 90] on div "0205020097 - Ultrassonografia Mamaria Bilateral" at bounding box center [177, 89] width 332 height 4
checkbox Bilateral "true"
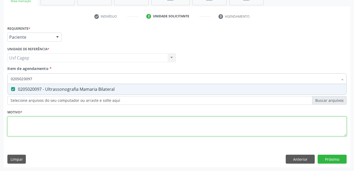
click at [74, 135] on div "Requerente * Paciente Profissional de Saúde Paciente Nenhum resultado encontrad…" at bounding box center [176, 83] width 339 height 119
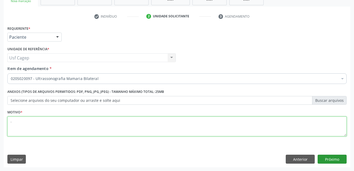
type textarea "."
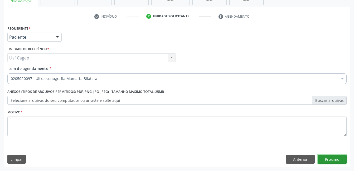
click at [339, 157] on button "Próximo" at bounding box center [331, 159] width 29 height 9
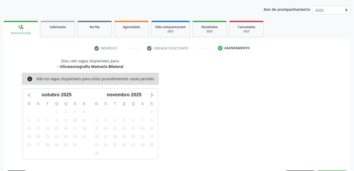
scroll to position [73, 0]
